Goal: Task Accomplishment & Management: Use online tool/utility

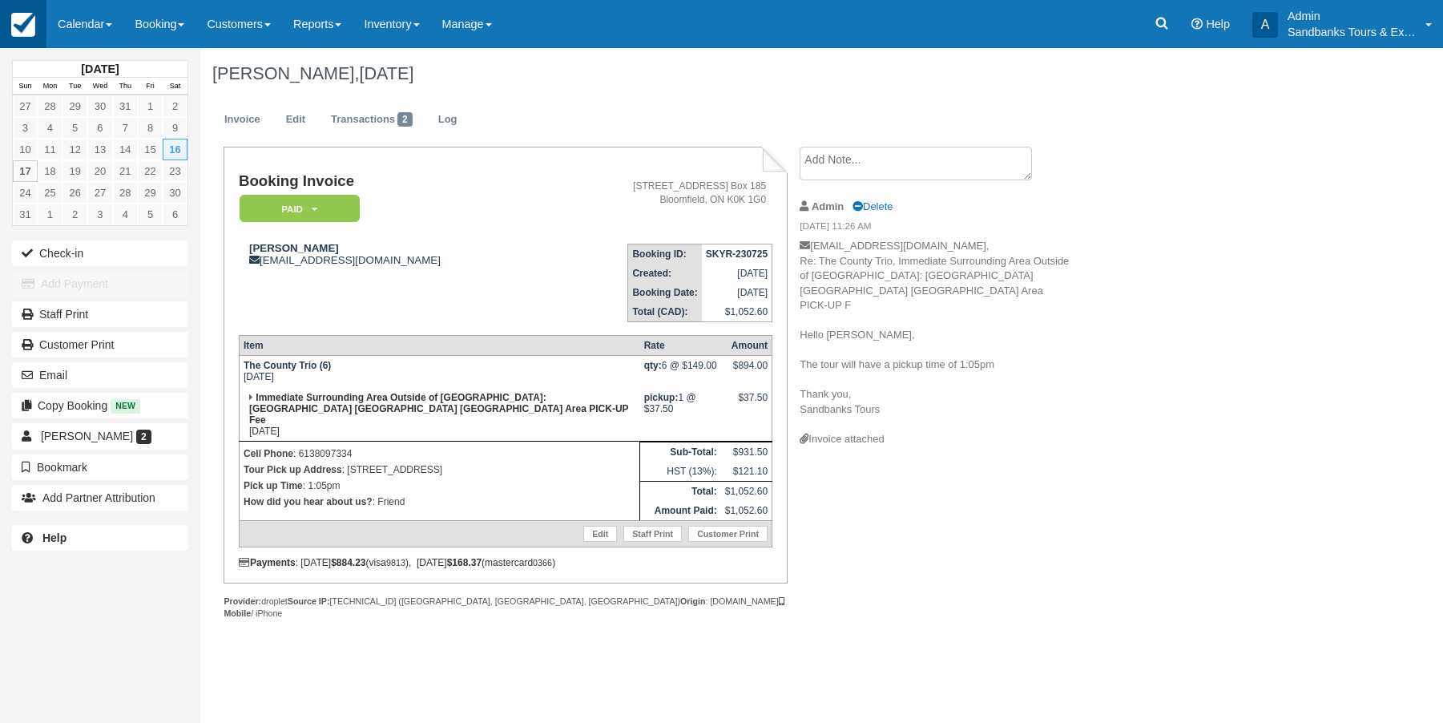
click at [28, 25] on img at bounding box center [23, 25] width 24 height 24
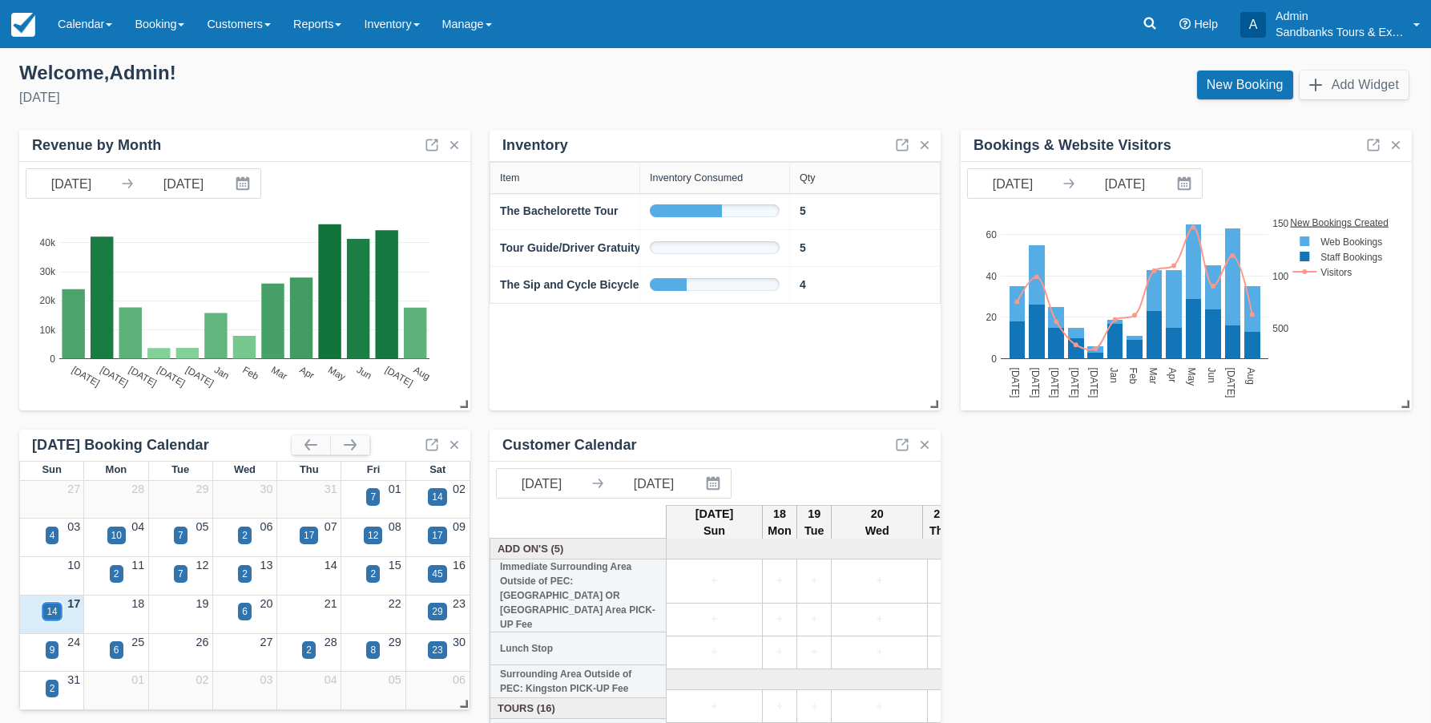
click at [51, 610] on div "14" at bounding box center [51, 611] width 10 height 14
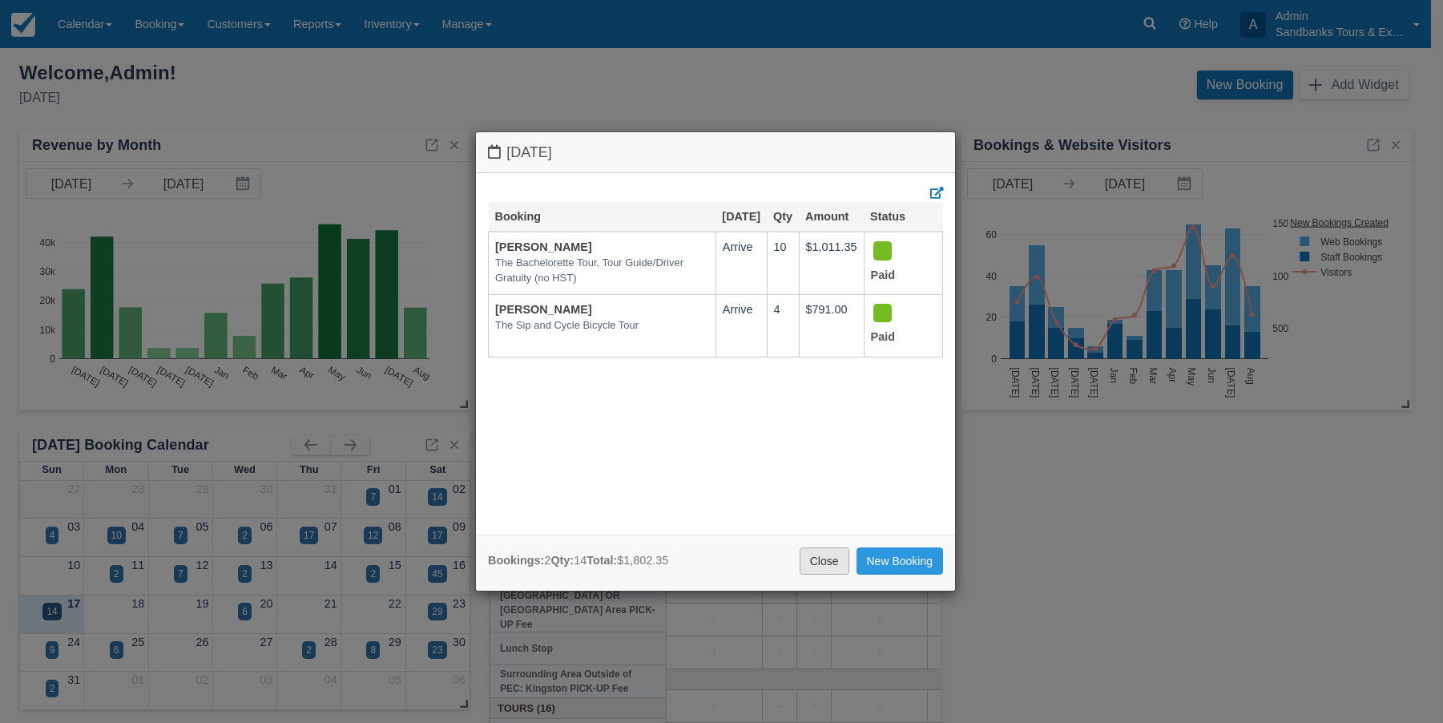
click at [811, 560] on link "Close" at bounding box center [824, 560] width 50 height 27
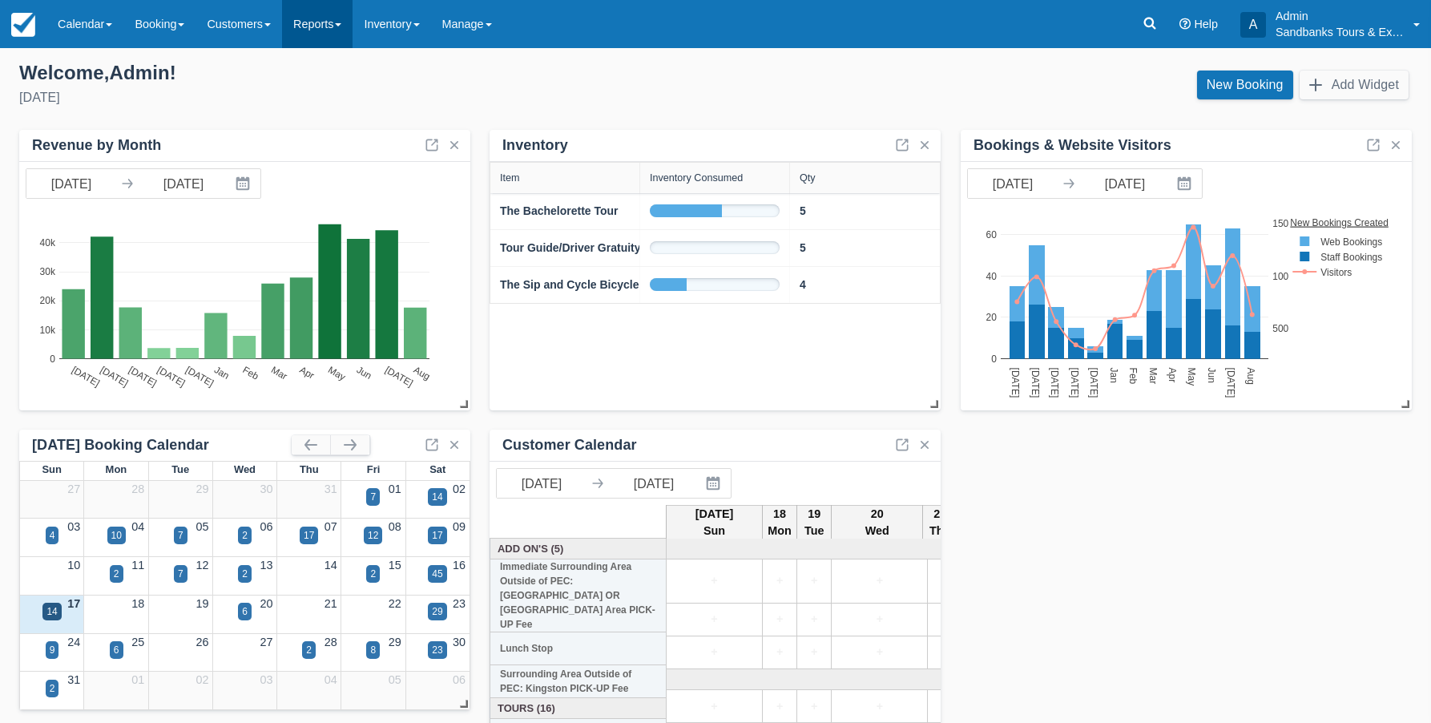
click at [352, 22] on link "Reports" at bounding box center [317, 24] width 70 height 48
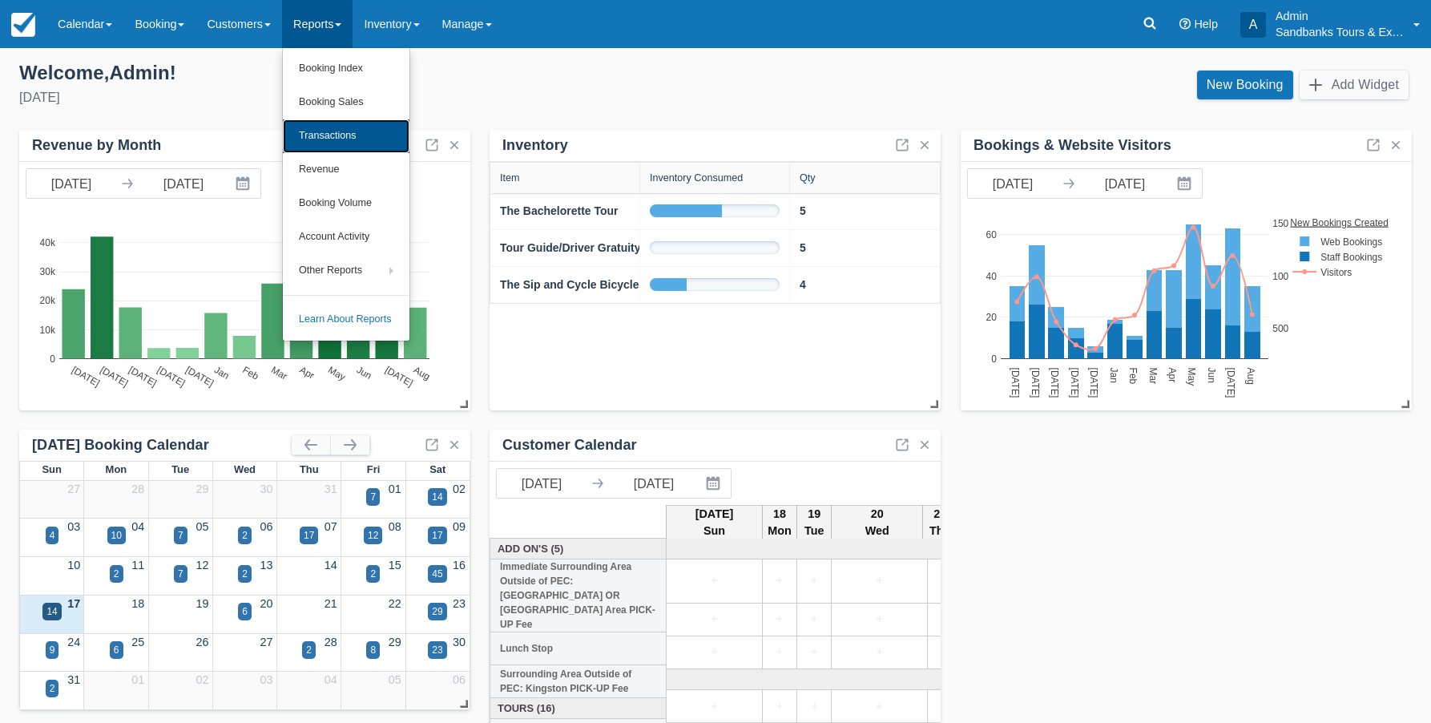
click at [363, 141] on link "Transactions" at bounding box center [346, 136] width 127 height 34
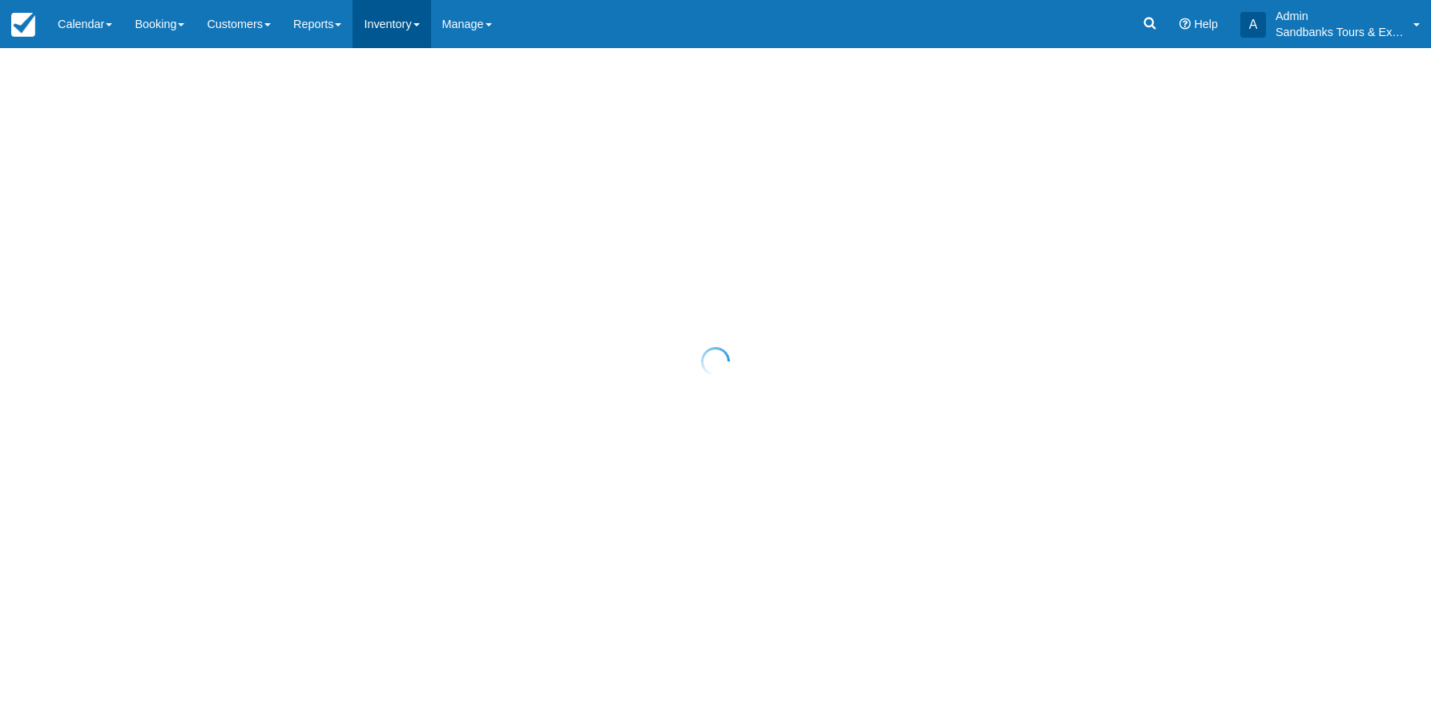
select select "10"
